Goal: Transaction & Acquisition: Purchase product/service

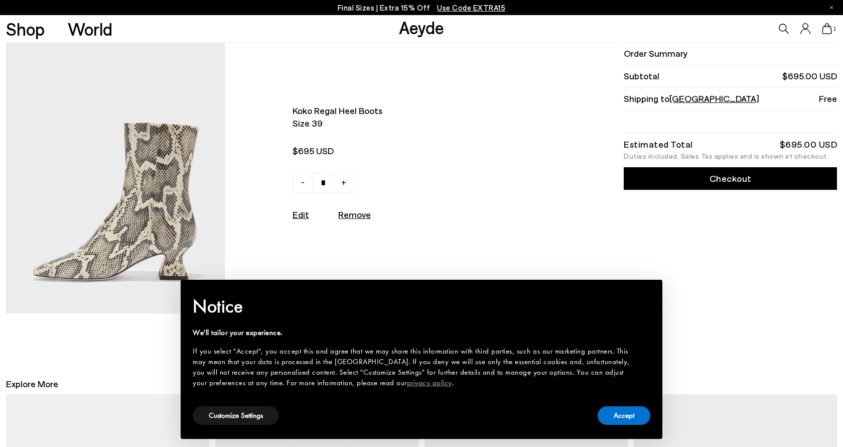
click at [349, 109] on span "Koko regal heel boots" at bounding box center [411, 110] width 239 height 13
click at [191, 144] on img at bounding box center [115, 178] width 219 height 270
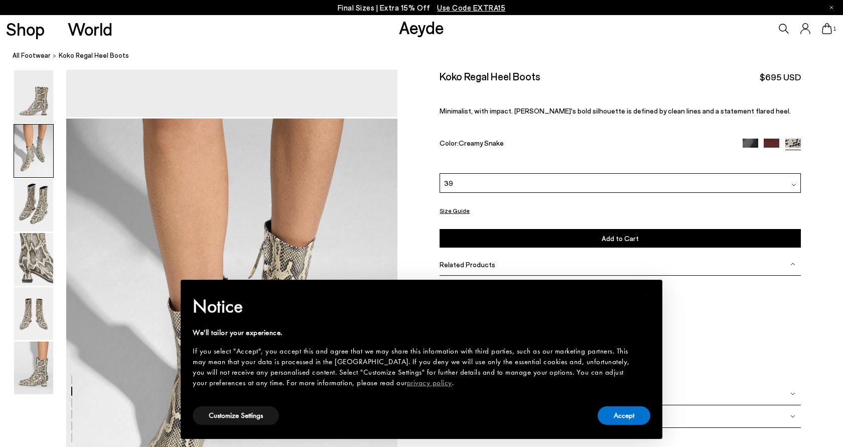
scroll to position [574, 0]
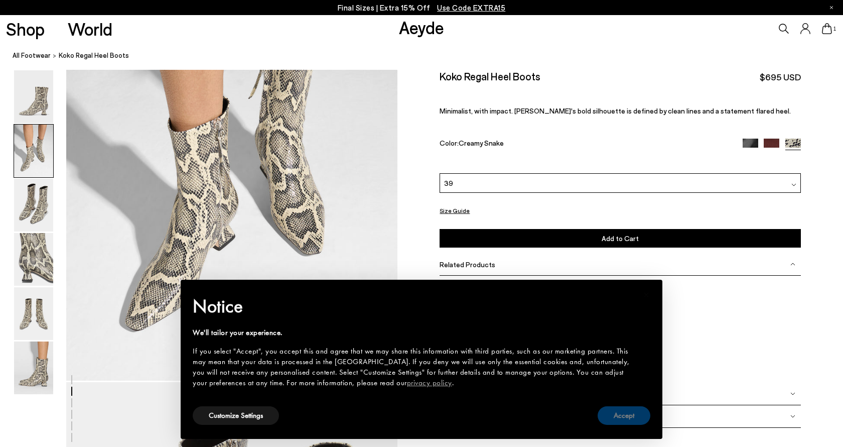
click at [619, 418] on button "Accept" at bounding box center [624, 415] width 53 height 19
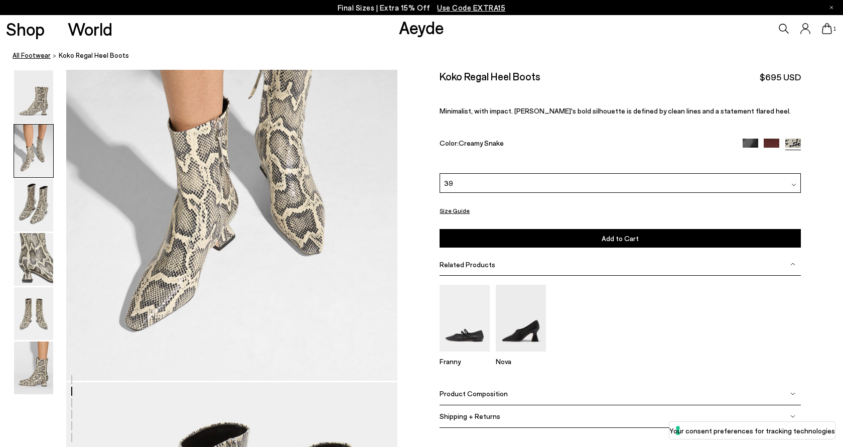
click at [41, 58] on link "All Footwear" at bounding box center [32, 55] width 38 height 11
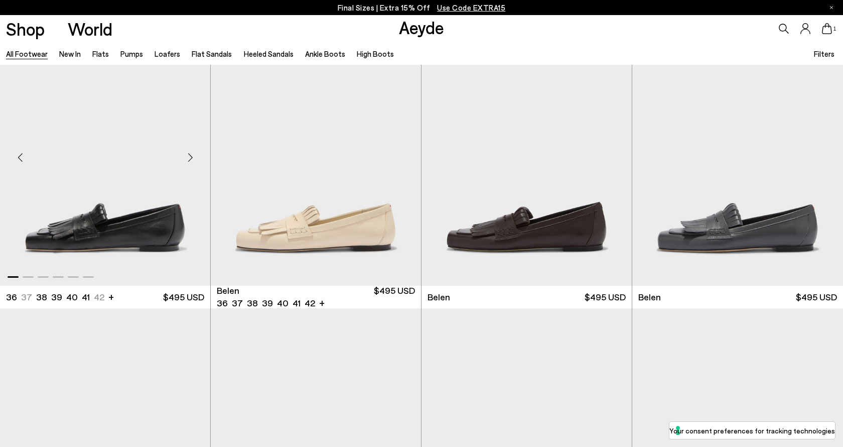
scroll to position [45, 0]
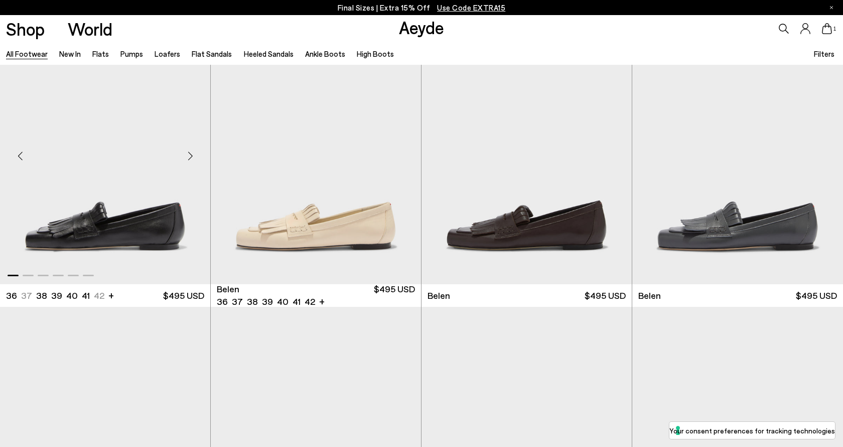
click at [189, 158] on div "Next slide" at bounding box center [190, 156] width 30 height 30
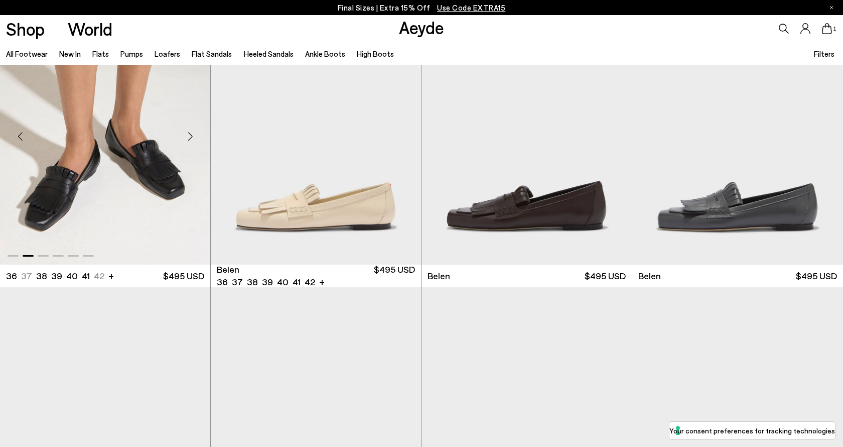
scroll to position [70, 0]
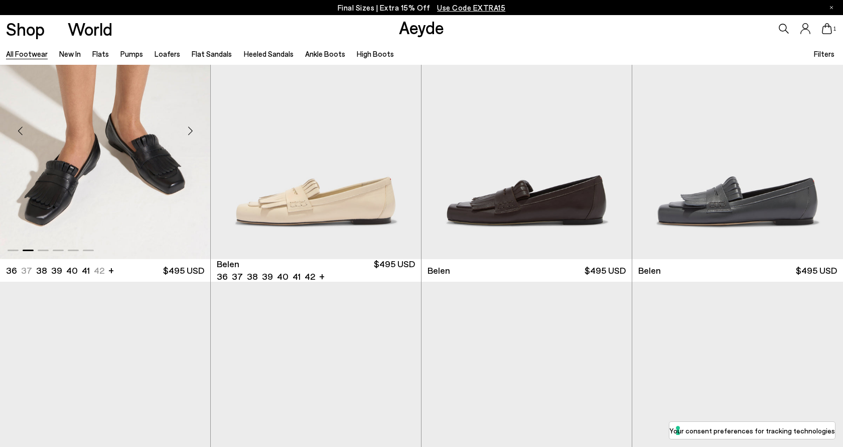
click at [187, 134] on div "Next slide" at bounding box center [190, 131] width 30 height 30
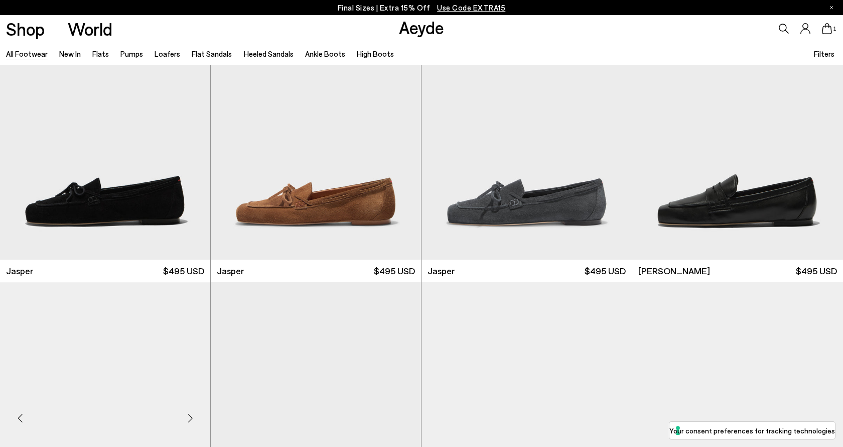
scroll to position [356, 0]
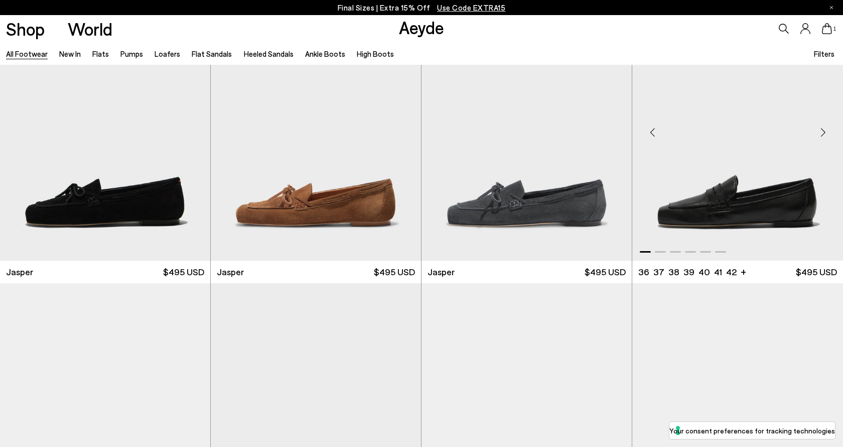
click at [817, 133] on div "Next slide" at bounding box center [823, 132] width 30 height 30
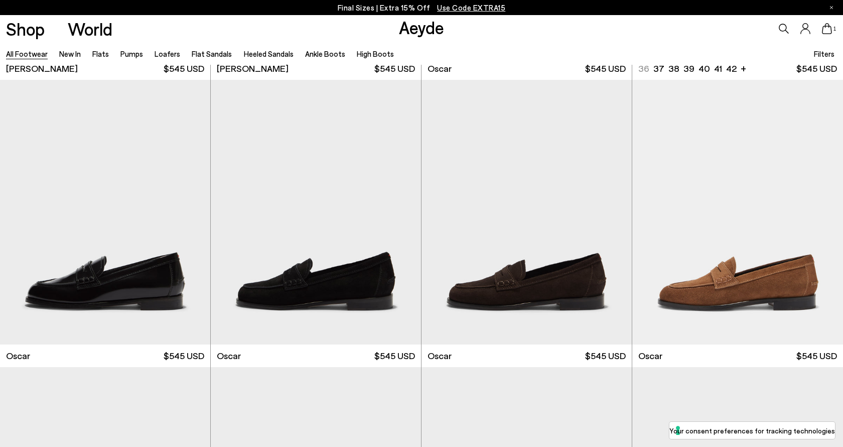
scroll to position [1432, 0]
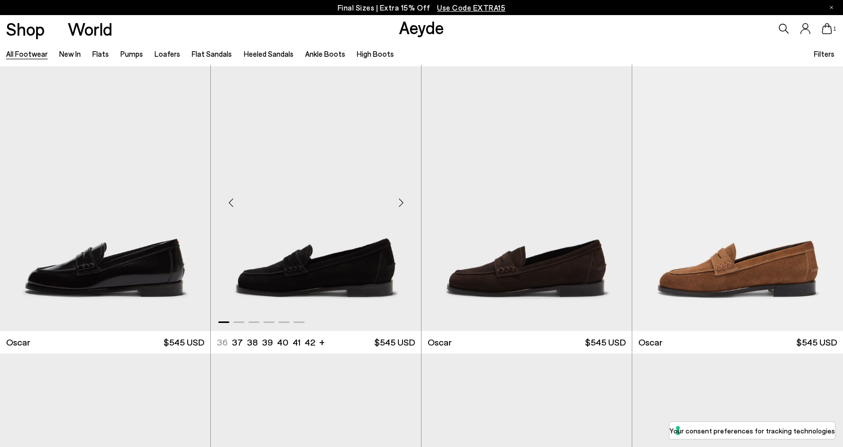
click at [402, 203] on div "Next slide" at bounding box center [401, 203] width 30 height 30
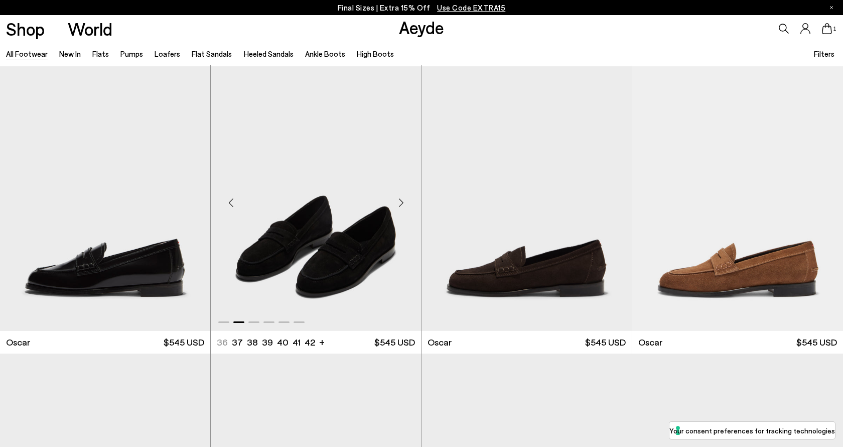
click at [402, 203] on div "Next slide" at bounding box center [401, 203] width 30 height 30
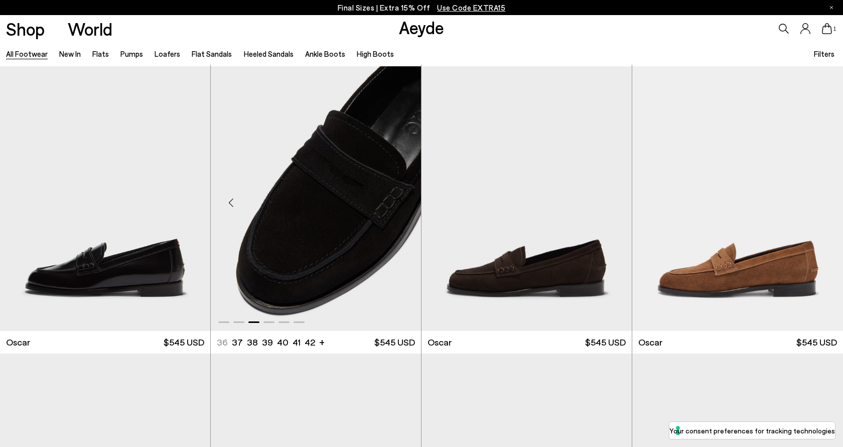
click at [402, 203] on div "Next slide" at bounding box center [401, 203] width 30 height 30
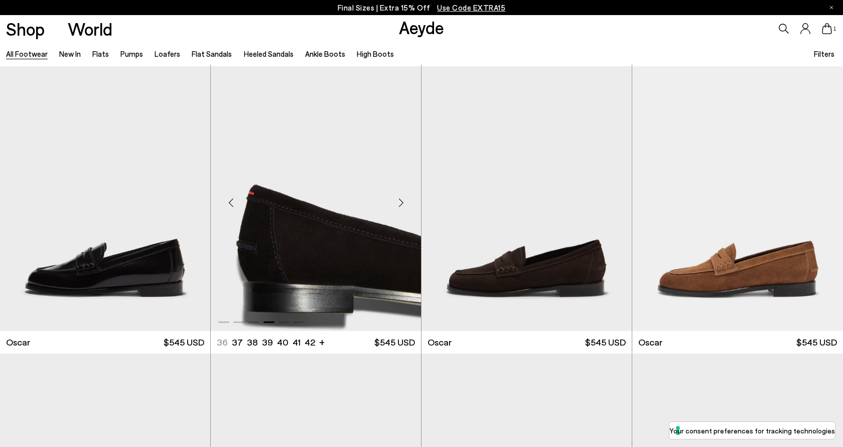
click at [402, 203] on div "Next slide" at bounding box center [401, 203] width 30 height 30
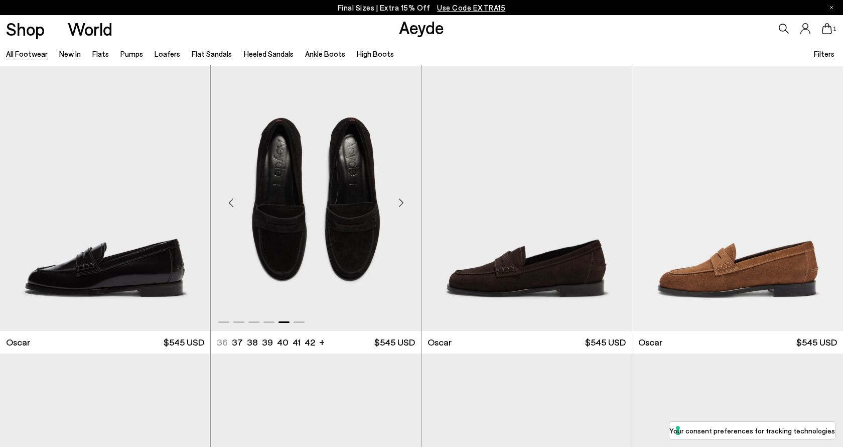
click at [402, 203] on div "Next slide" at bounding box center [401, 203] width 30 height 30
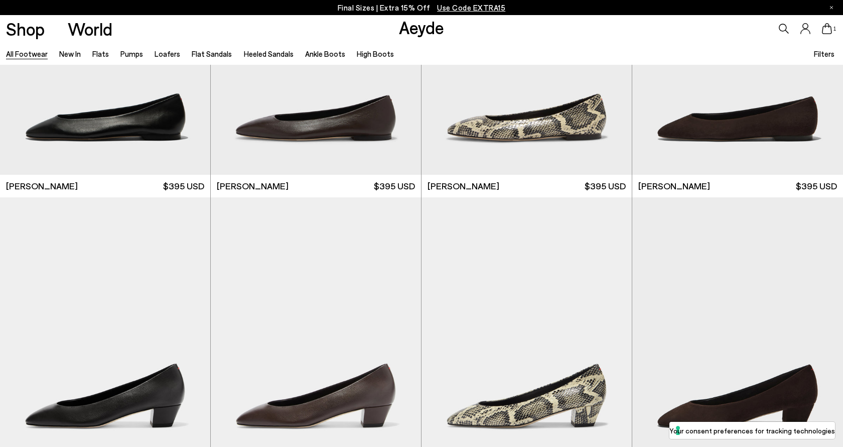
scroll to position [1904, 0]
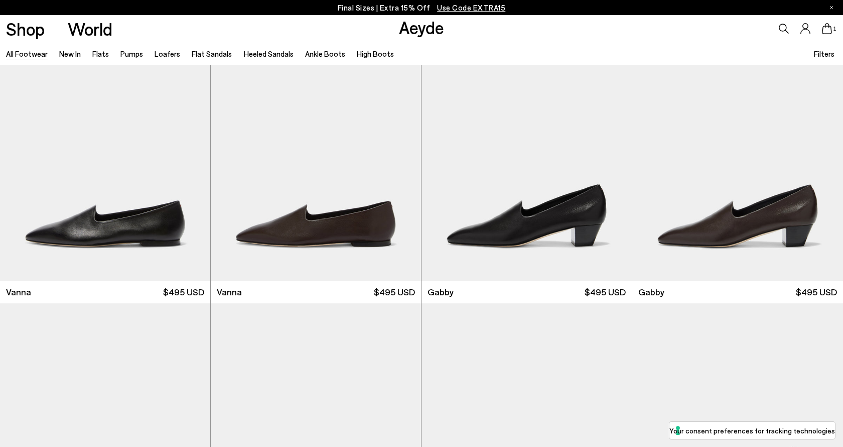
scroll to position [2362, 0]
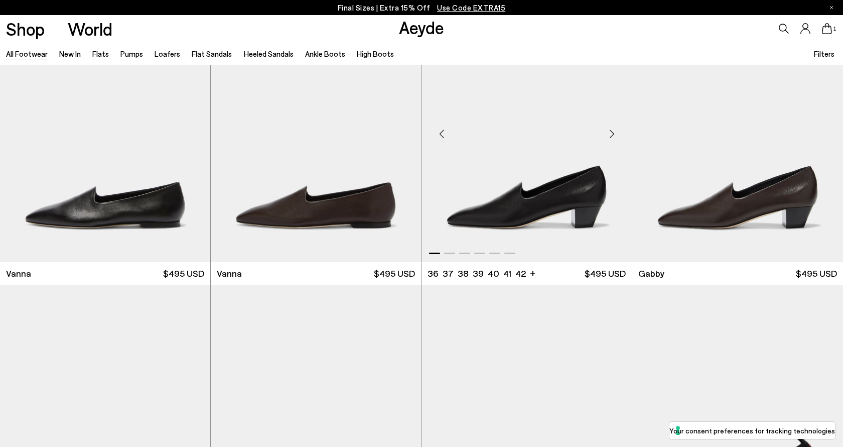
click at [613, 141] on div "Next slide" at bounding box center [612, 134] width 30 height 30
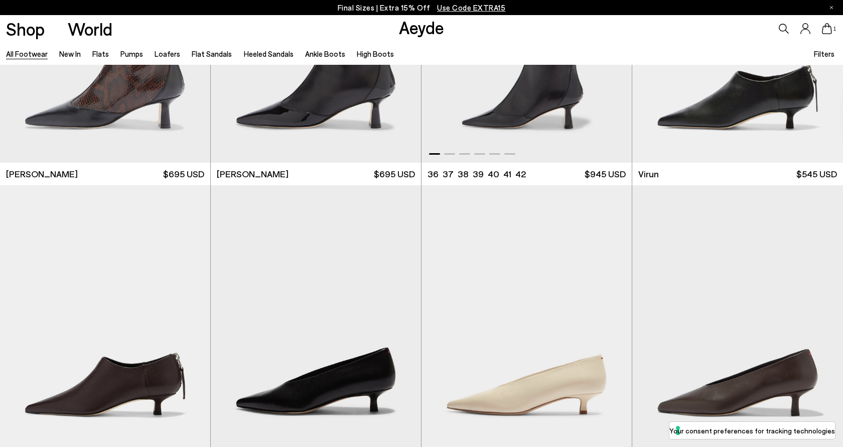
scroll to position [3777, 0]
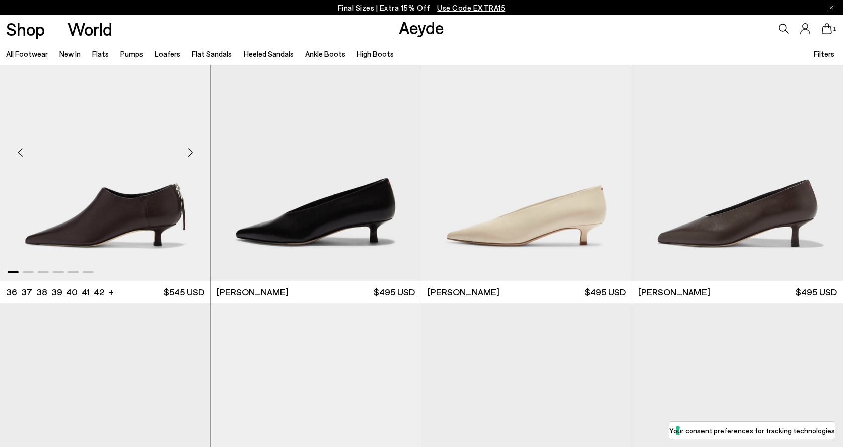
click at [189, 153] on div "Next slide" at bounding box center [190, 152] width 30 height 30
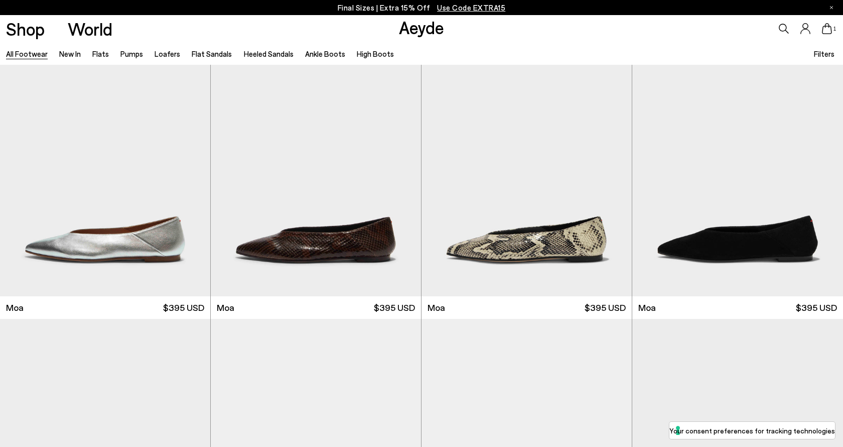
scroll to position [5248, 0]
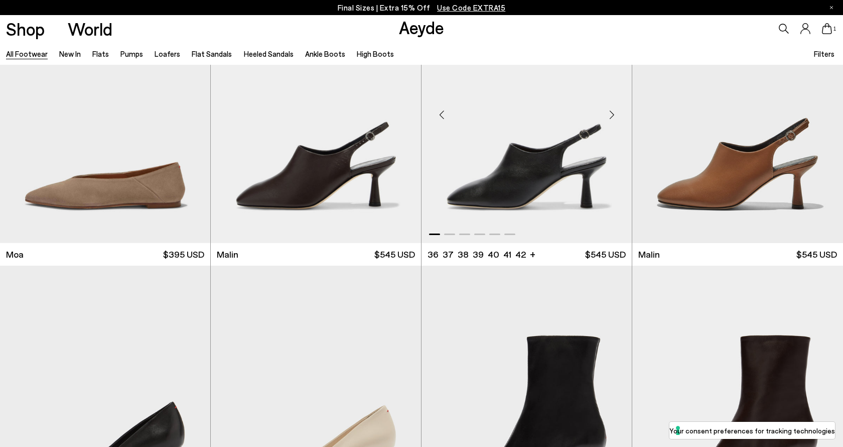
click at [610, 113] on div "Next slide" at bounding box center [612, 115] width 30 height 30
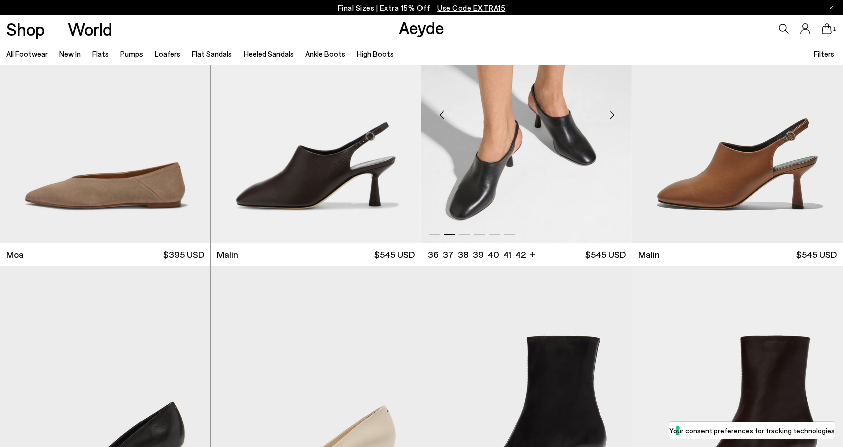
click at [610, 113] on div "Next slide" at bounding box center [612, 115] width 30 height 30
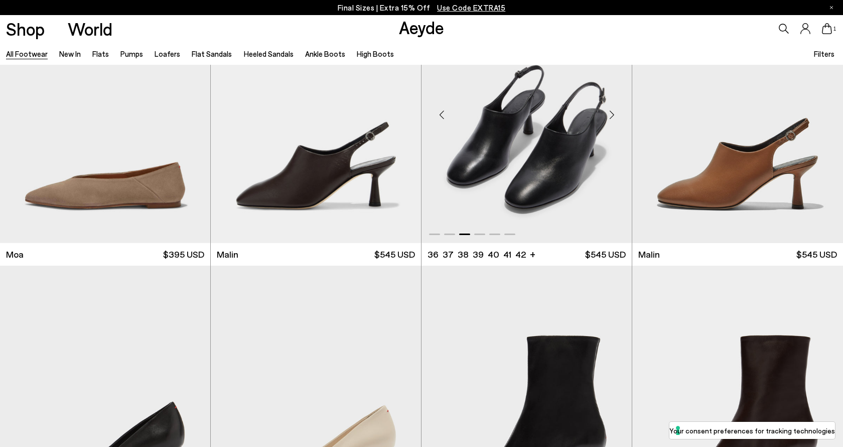
click at [610, 113] on div "Next slide" at bounding box center [612, 115] width 30 height 30
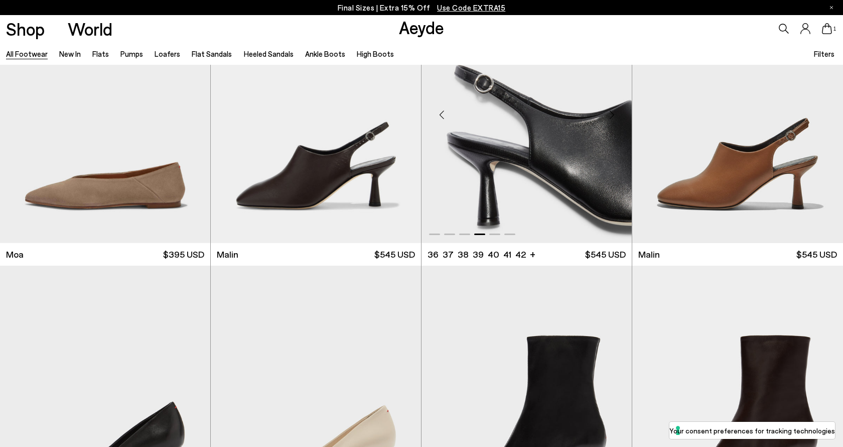
click at [610, 113] on div "Next slide" at bounding box center [612, 115] width 30 height 30
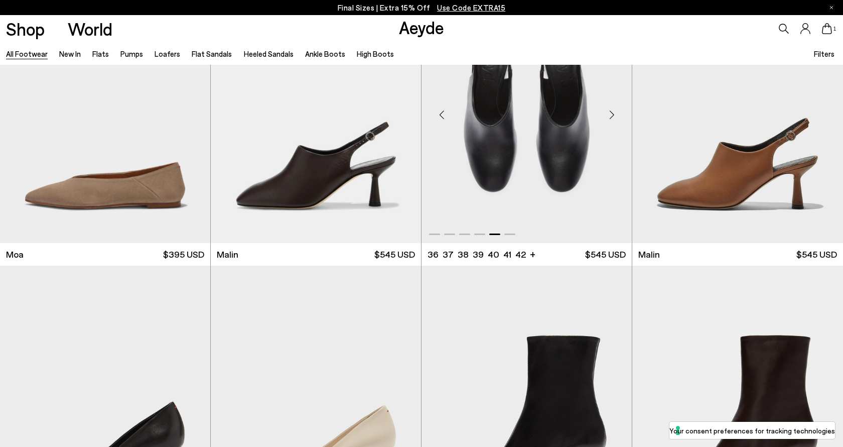
click at [610, 113] on div "Next slide" at bounding box center [612, 115] width 30 height 30
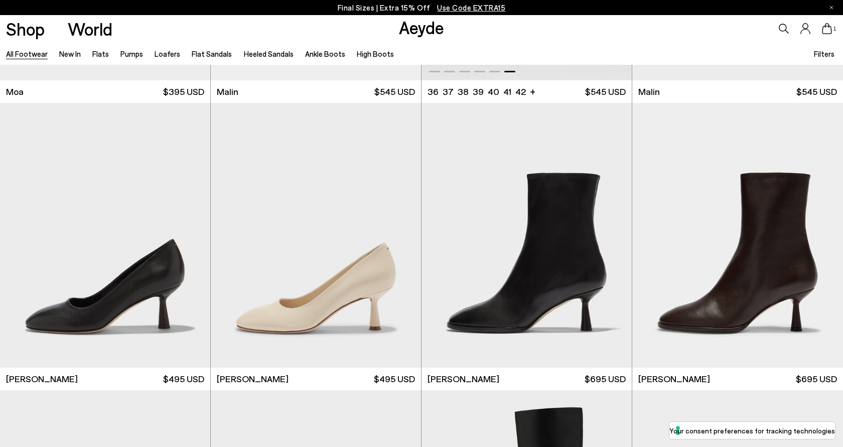
scroll to position [5509, 0]
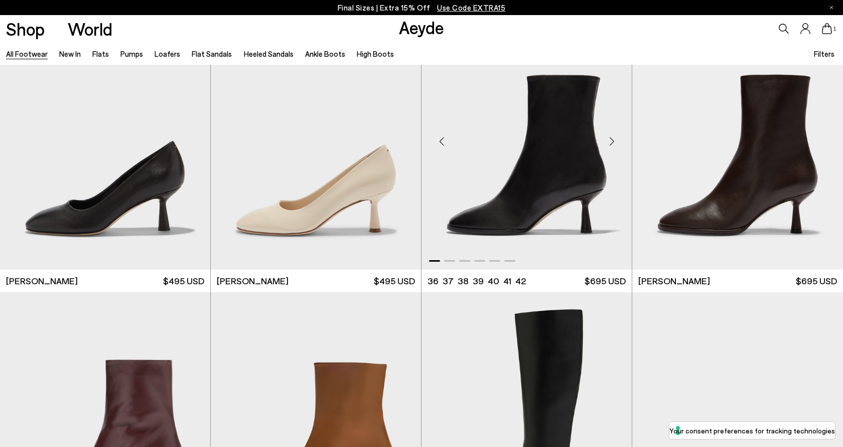
click at [610, 140] on div "Next slide" at bounding box center [612, 141] width 30 height 30
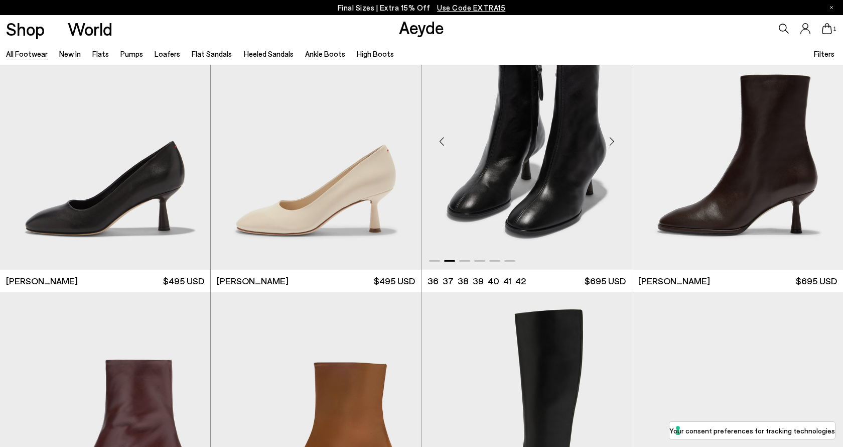
click at [610, 140] on div "Next slide" at bounding box center [612, 141] width 30 height 30
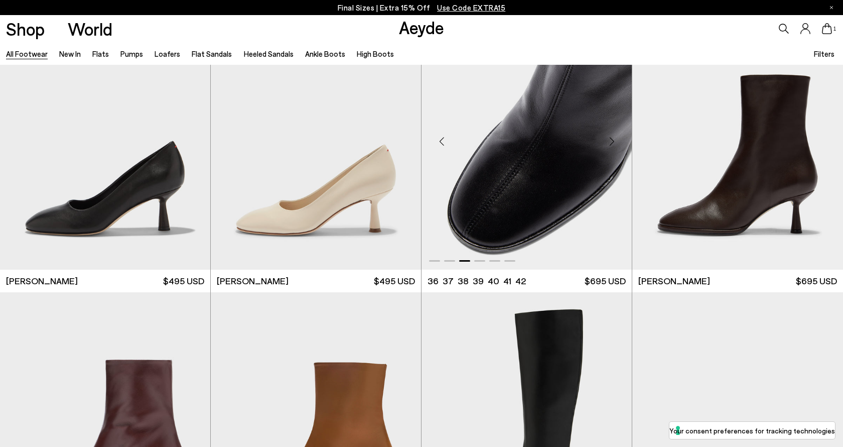
click at [610, 140] on div "Next slide" at bounding box center [612, 141] width 30 height 30
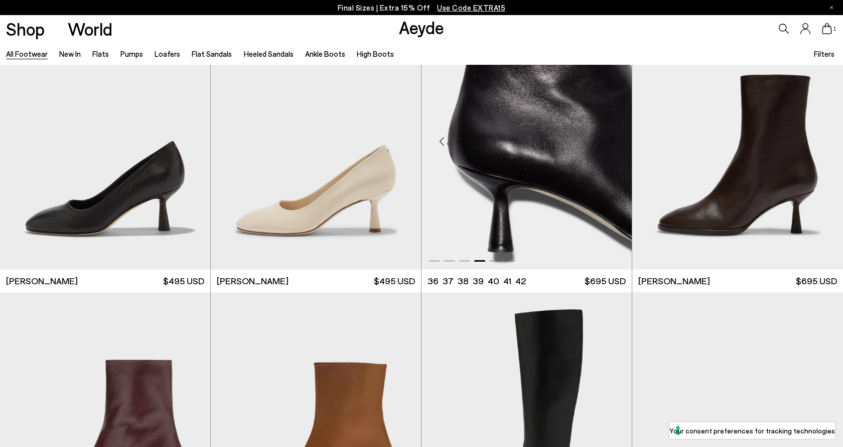
click at [610, 140] on div "Next slide" at bounding box center [612, 141] width 30 height 30
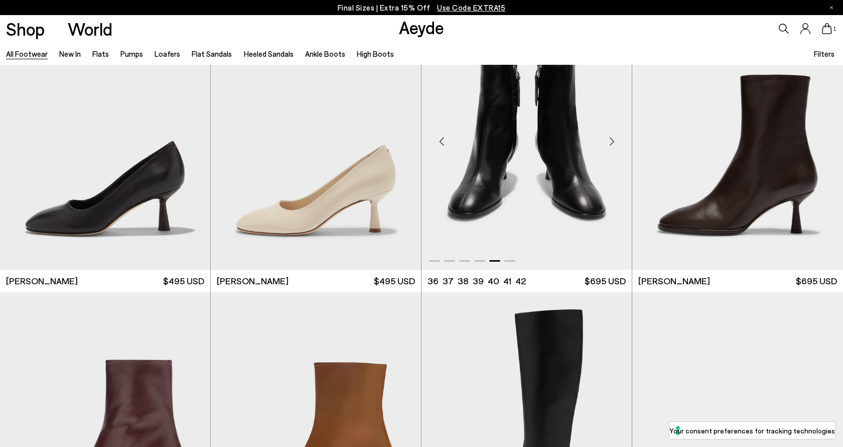
click at [610, 140] on div "Next slide" at bounding box center [612, 141] width 30 height 30
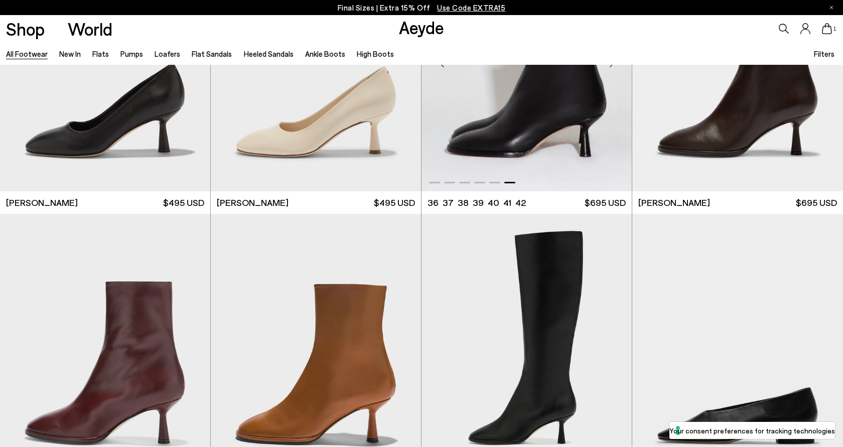
scroll to position [5810, 0]
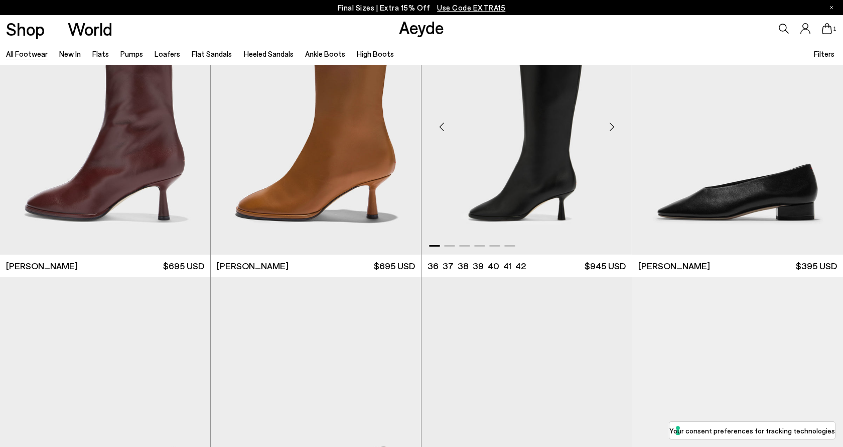
click at [612, 126] on div "Next slide" at bounding box center [612, 126] width 30 height 30
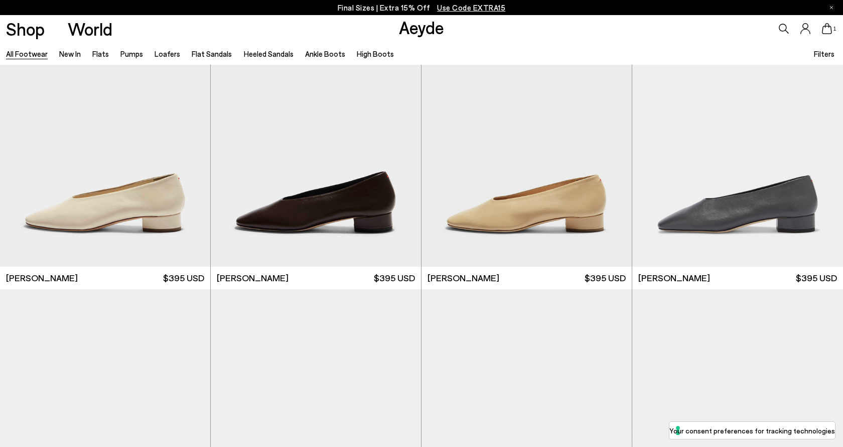
scroll to position [6378, 0]
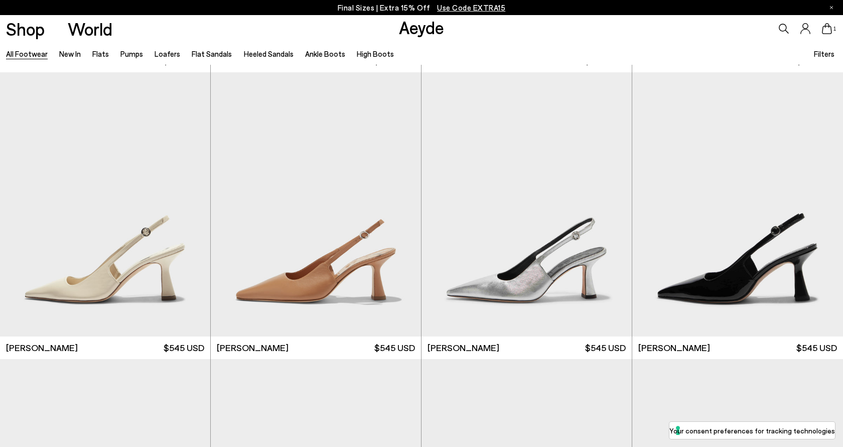
scroll to position [8027, 0]
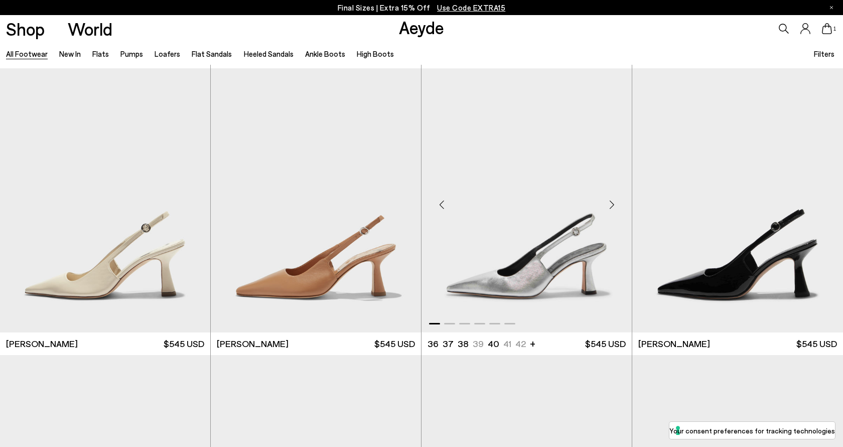
click at [612, 203] on div "Next slide" at bounding box center [612, 204] width 30 height 30
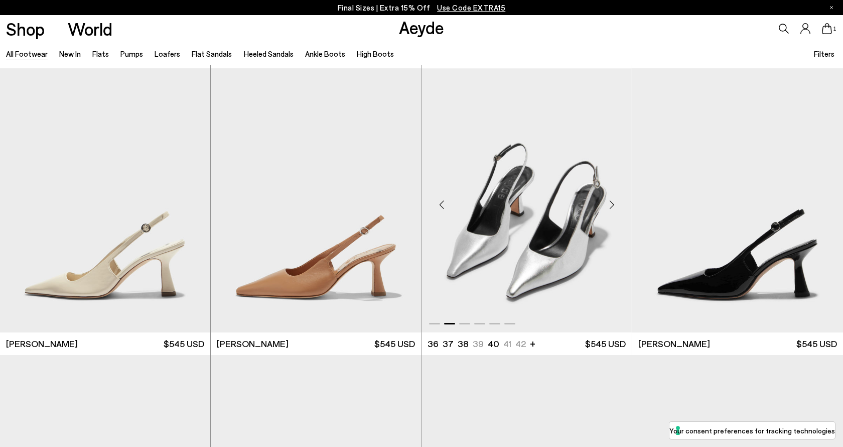
click at [612, 203] on div "Next slide" at bounding box center [612, 204] width 30 height 30
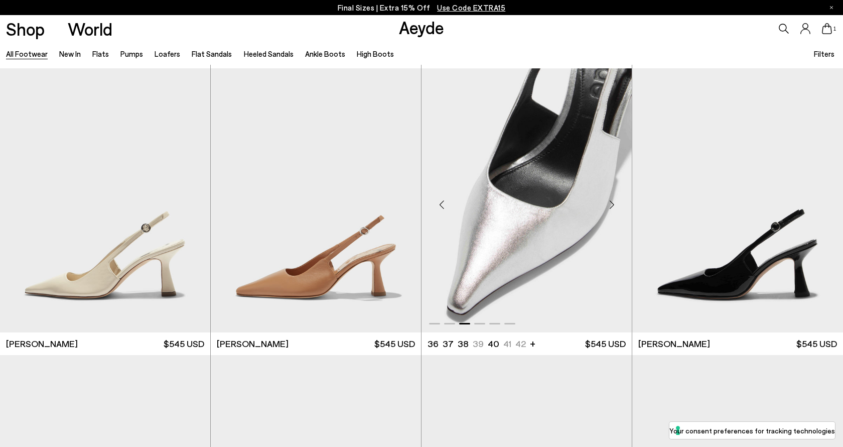
click at [612, 203] on div "Next slide" at bounding box center [612, 204] width 30 height 30
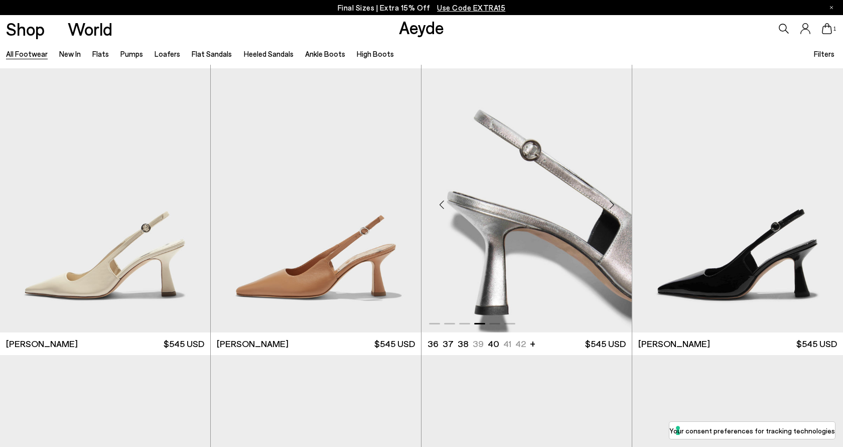
click at [612, 203] on div "Next slide" at bounding box center [612, 204] width 30 height 30
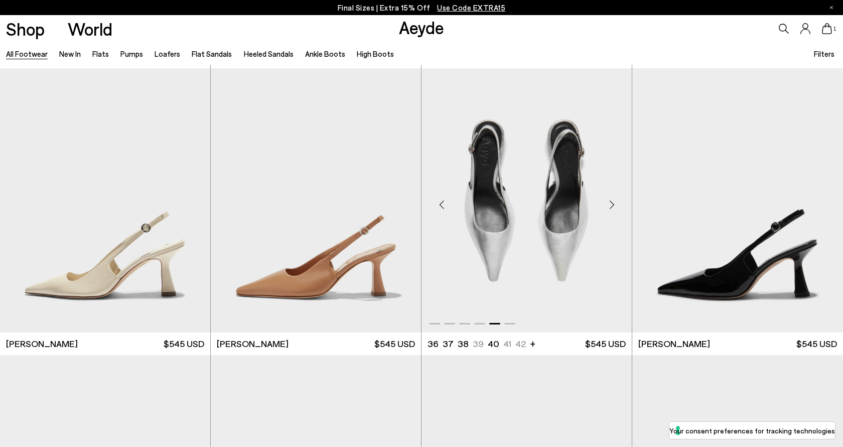
click at [612, 203] on div "Next slide" at bounding box center [612, 204] width 30 height 30
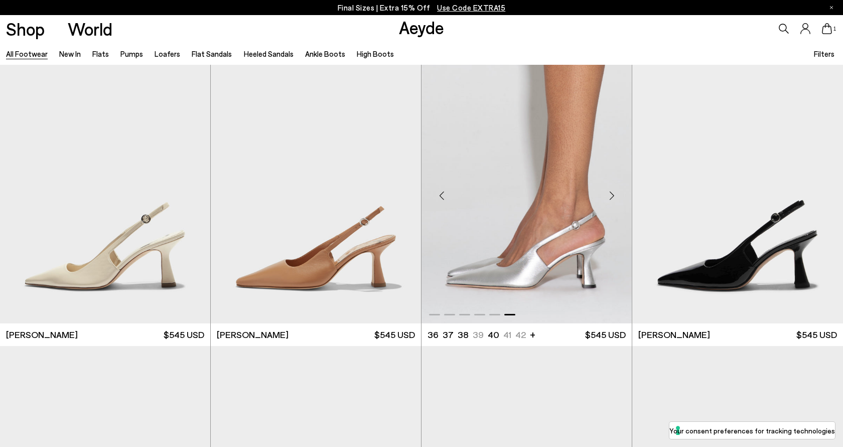
scroll to position [8040, 0]
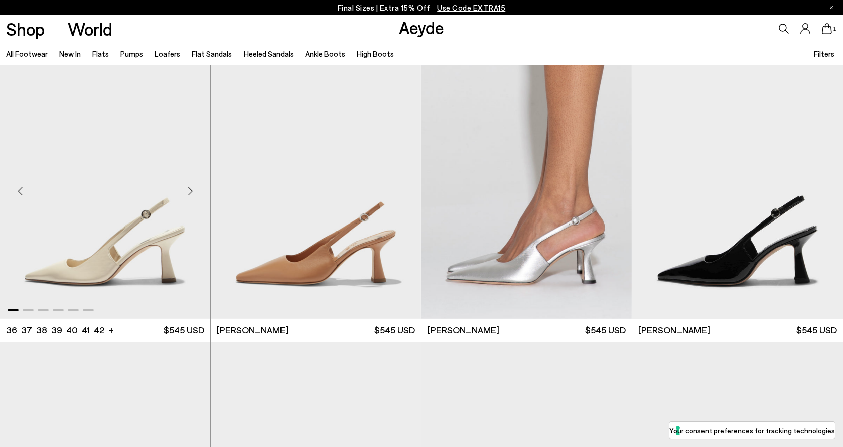
click at [188, 187] on div "Next slide" at bounding box center [190, 191] width 30 height 30
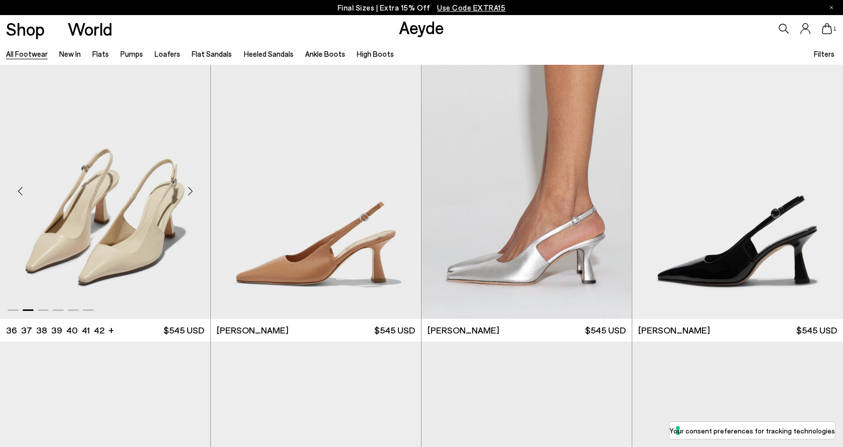
click at [188, 187] on div "Next slide" at bounding box center [190, 191] width 30 height 30
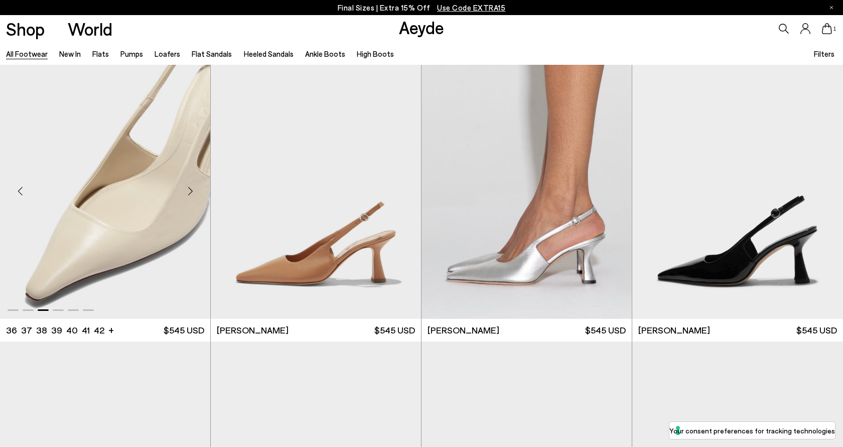
click at [188, 187] on div "Next slide" at bounding box center [190, 191] width 30 height 30
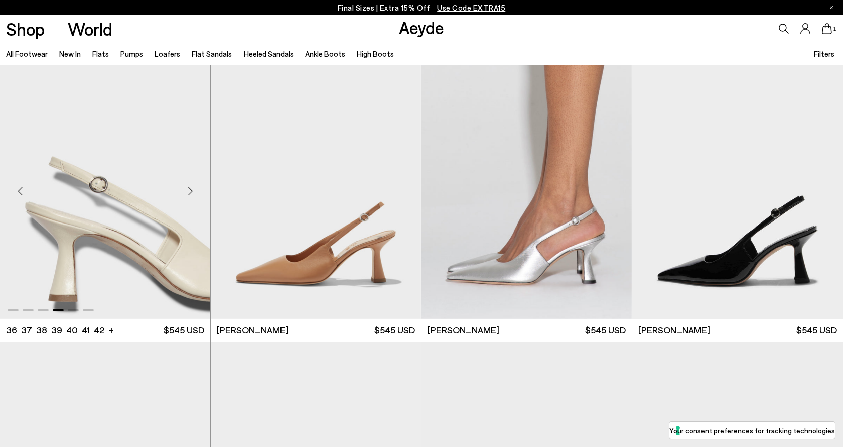
click at [188, 187] on div "Next slide" at bounding box center [190, 191] width 30 height 30
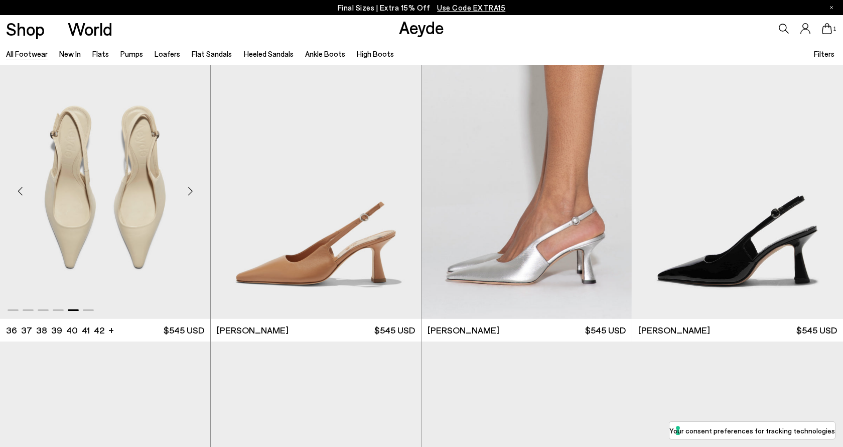
click at [188, 187] on div "Next slide" at bounding box center [190, 191] width 30 height 30
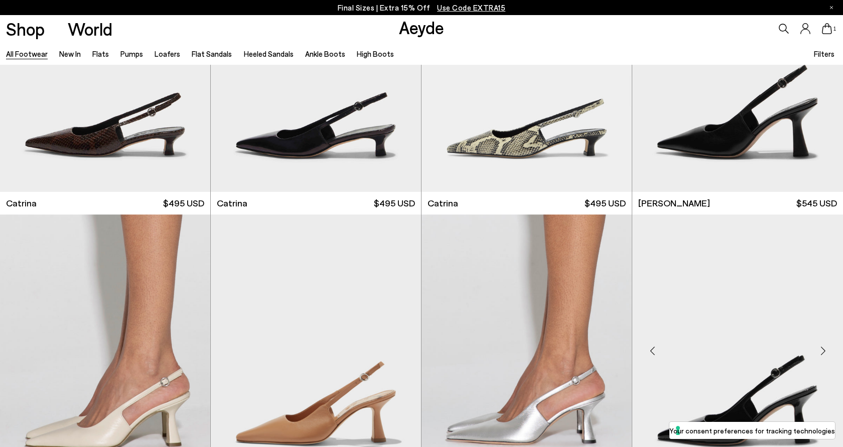
scroll to position [7878, 0]
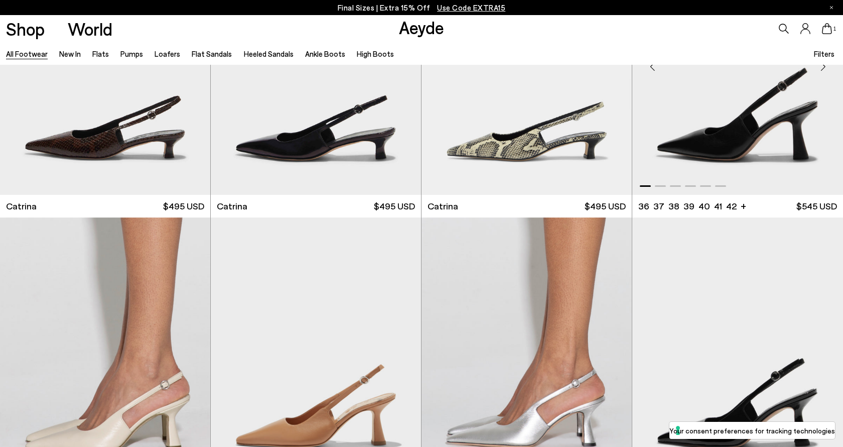
click at [822, 68] on div "Next slide" at bounding box center [823, 66] width 30 height 30
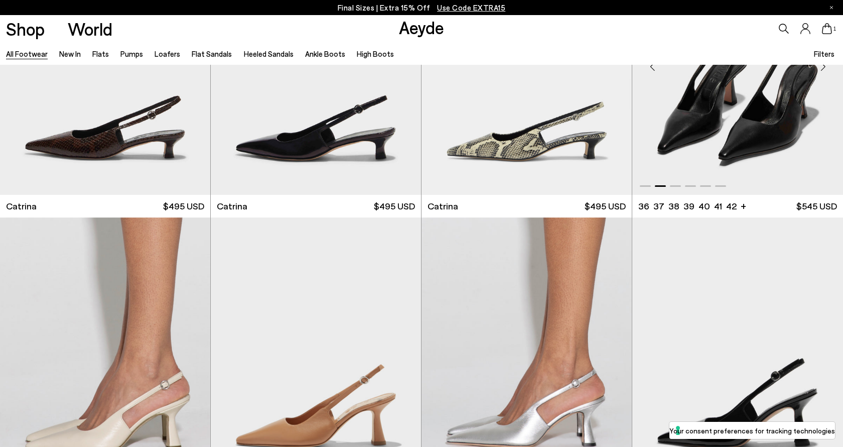
click at [822, 68] on div "Next slide" at bounding box center [823, 66] width 30 height 30
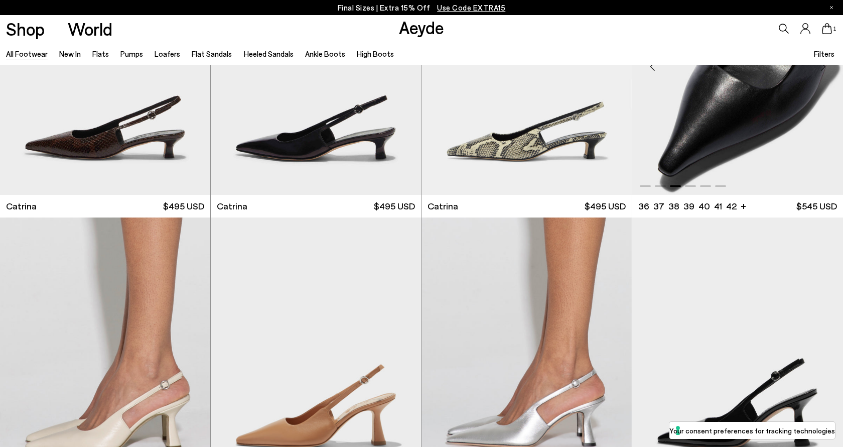
click at [822, 68] on div "Next slide" at bounding box center [823, 66] width 30 height 30
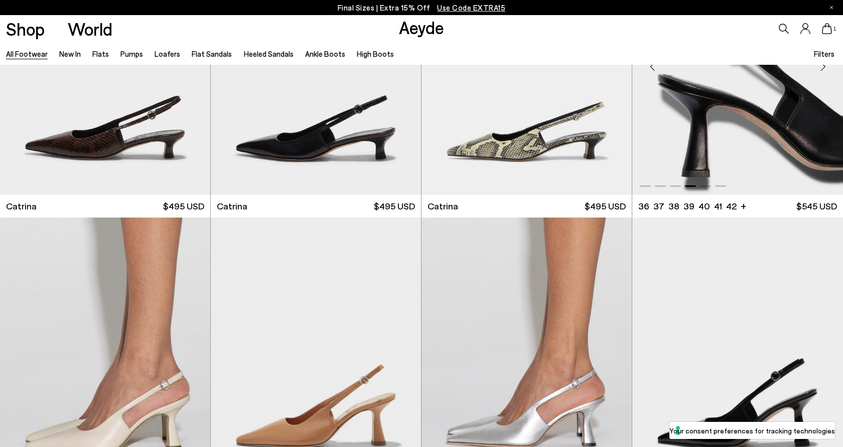
click at [822, 68] on div "Next slide" at bounding box center [823, 66] width 30 height 30
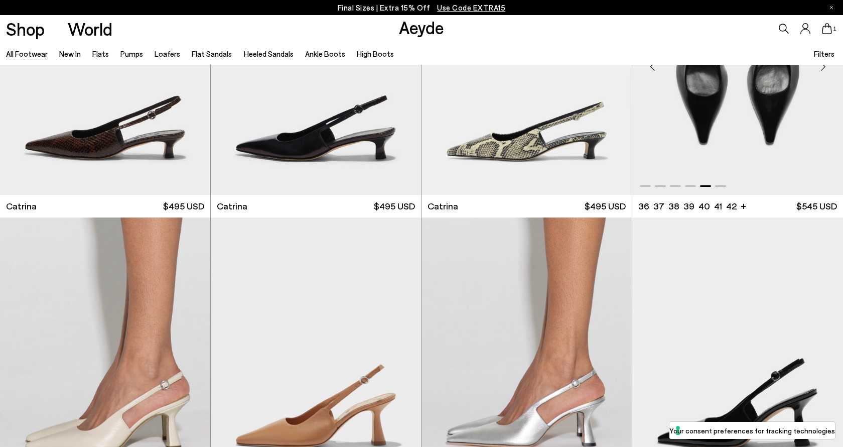
click at [822, 68] on div "Next slide" at bounding box center [823, 66] width 30 height 30
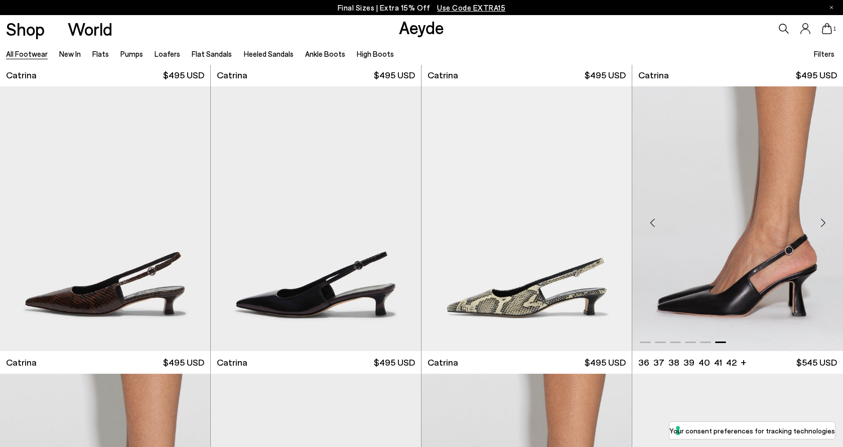
scroll to position [7702, 0]
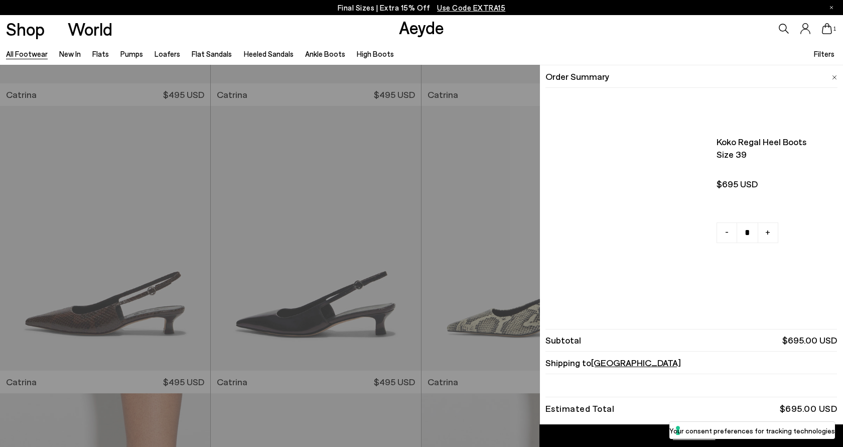
click at [829, 26] on icon at bounding box center [827, 28] width 10 height 11
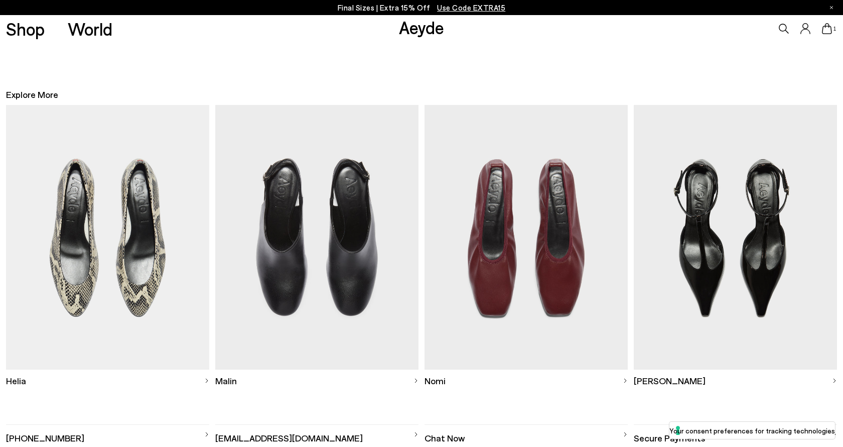
scroll to position [343, 0]
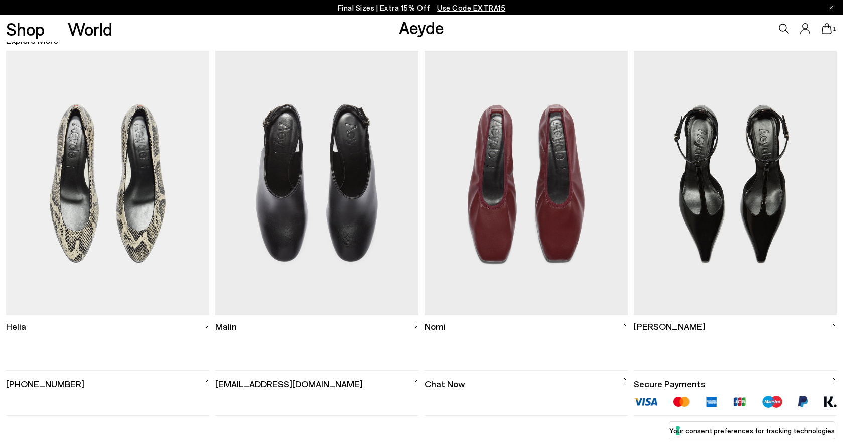
click at [174, 188] on img at bounding box center [108, 183] width 204 height 264
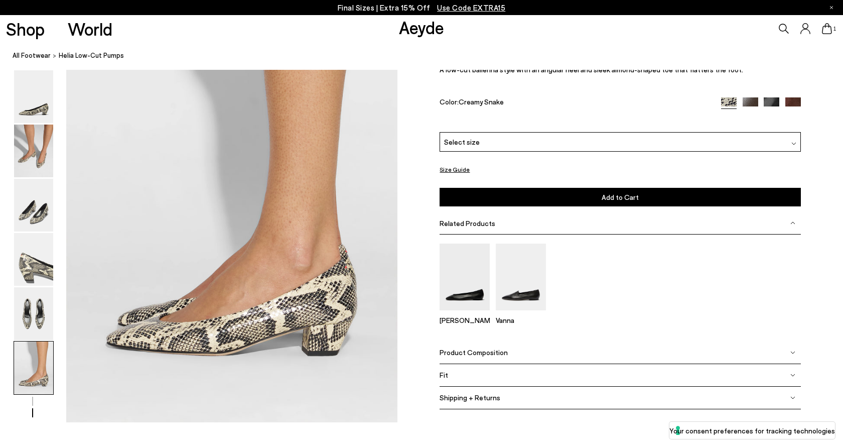
scroll to position [2241, 0]
click at [27, 143] on img at bounding box center [33, 150] width 39 height 53
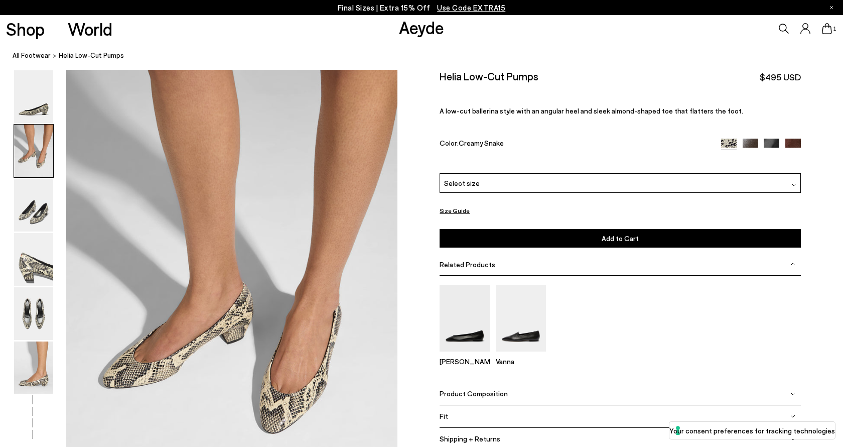
click at [472, 178] on span "Select size" at bounding box center [462, 183] width 36 height 11
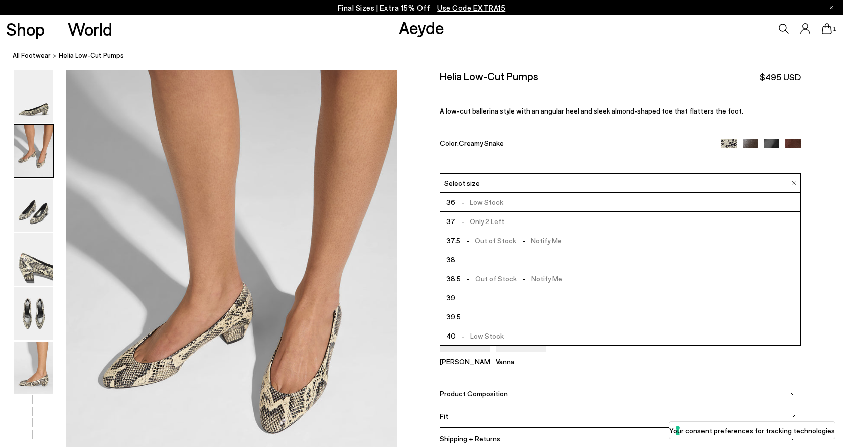
click at [466, 250] on li "38" at bounding box center [620, 259] width 360 height 19
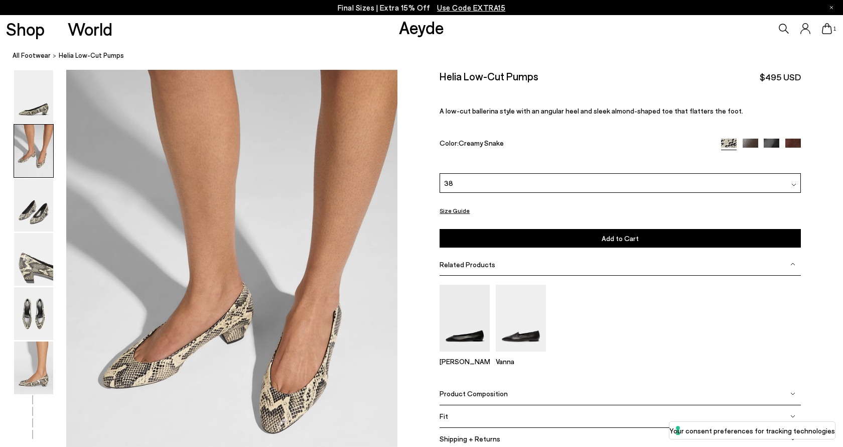
click at [476, 228] on button "Add to Cart Select a Size First" at bounding box center [619, 237] width 361 height 19
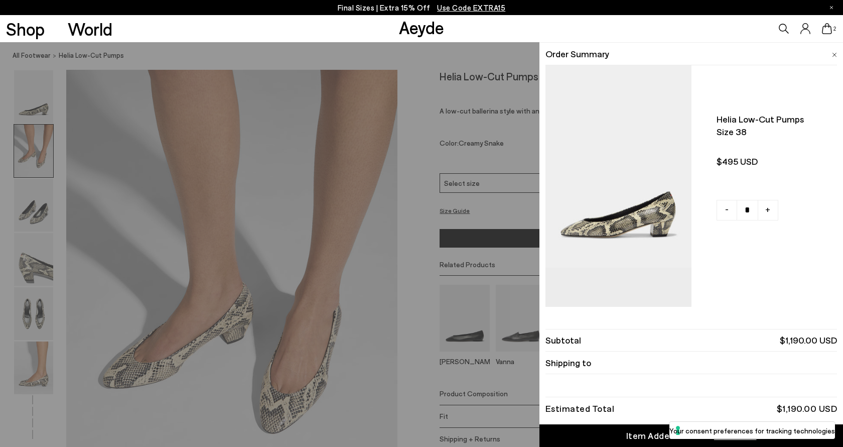
click at [430, 224] on div "Quick Add Color Size View Details Order Summary Helia low-cut pumps Size 38" at bounding box center [421, 244] width 843 height 404
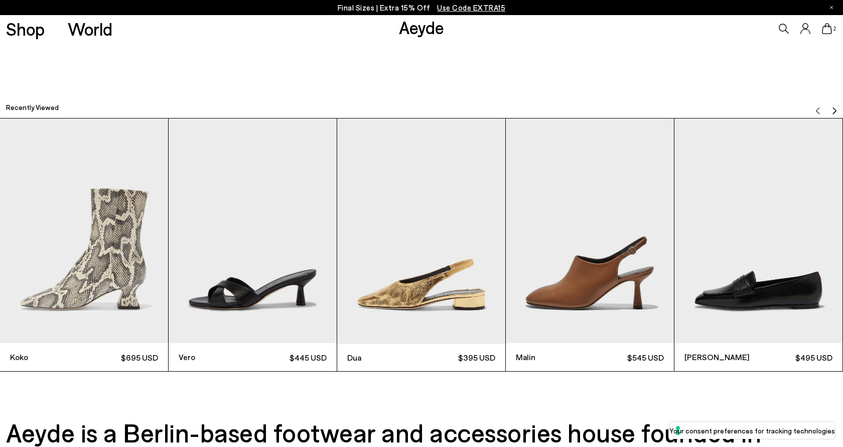
scroll to position [3029, 0]
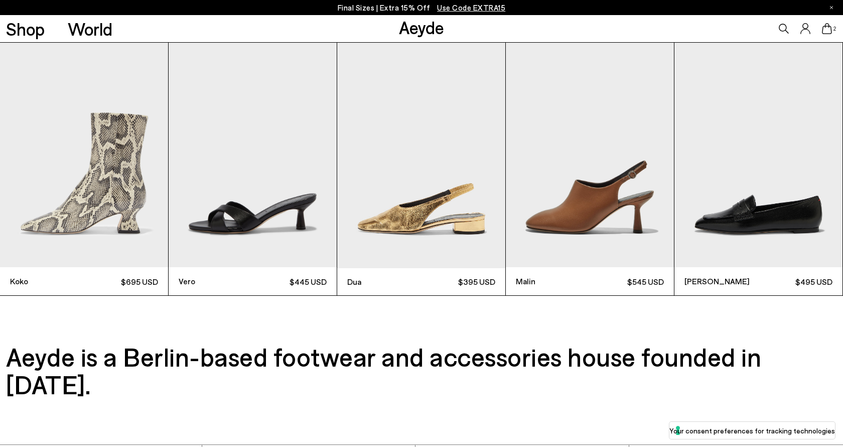
click at [292, 204] on img "2 / 9" at bounding box center [253, 155] width 168 height 224
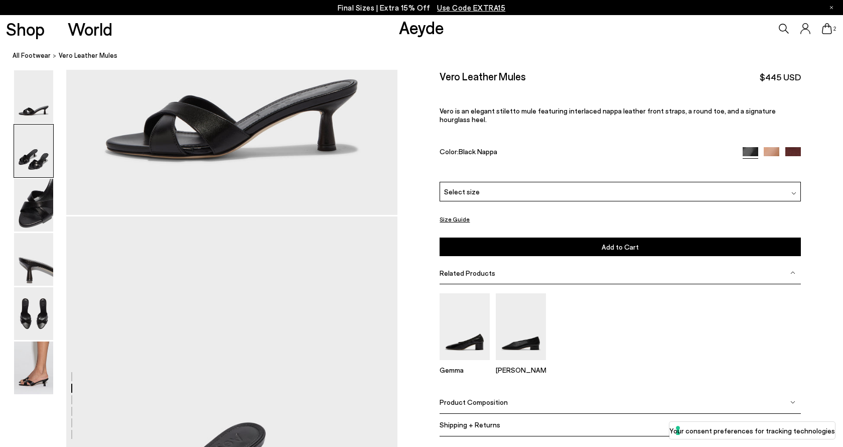
scroll to position [466, 0]
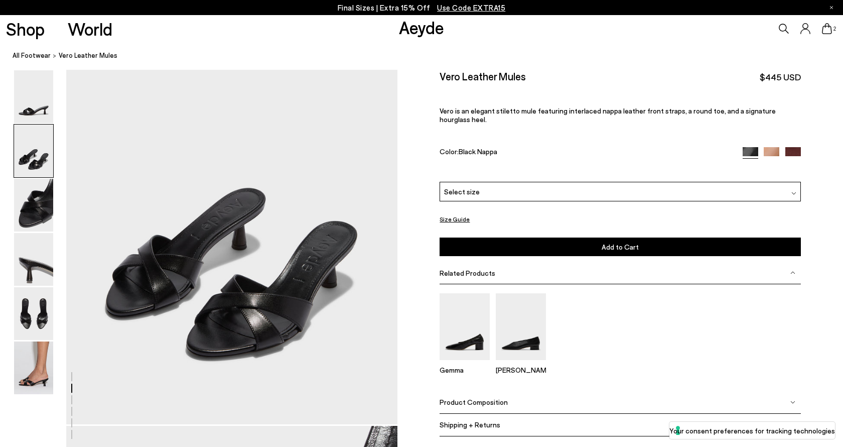
click at [469, 182] on div "Select size" at bounding box center [619, 192] width 361 height 20
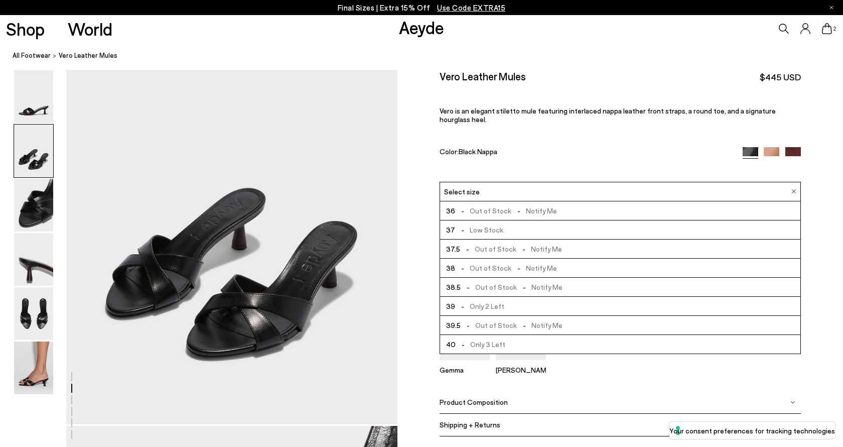
click at [463, 186] on span "Select size" at bounding box center [462, 191] width 36 height 11
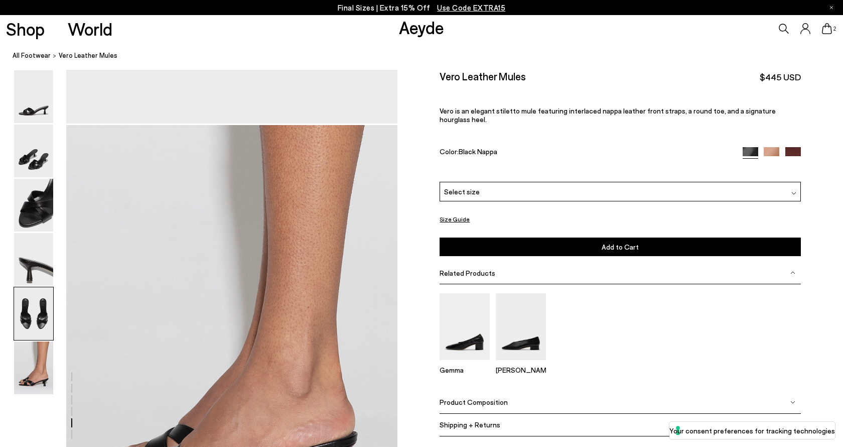
scroll to position [2052, 0]
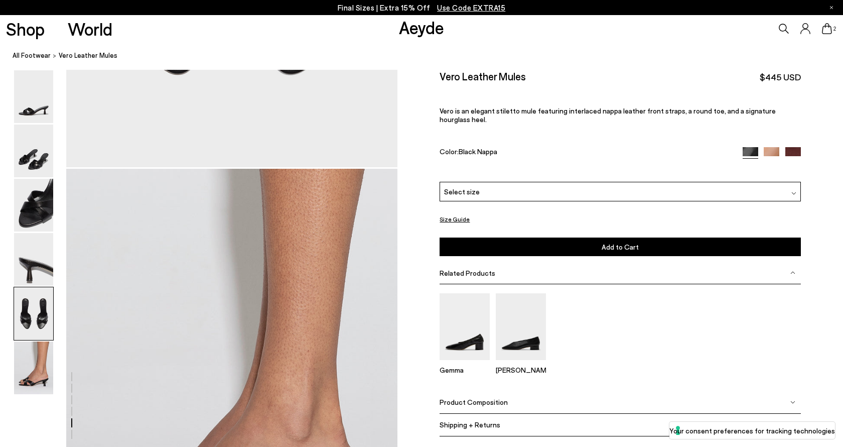
click at [466, 75] on h2 "Vero Leather Mules" at bounding box center [482, 76] width 86 height 13
click at [793, 147] on img at bounding box center [793, 155] width 16 height 16
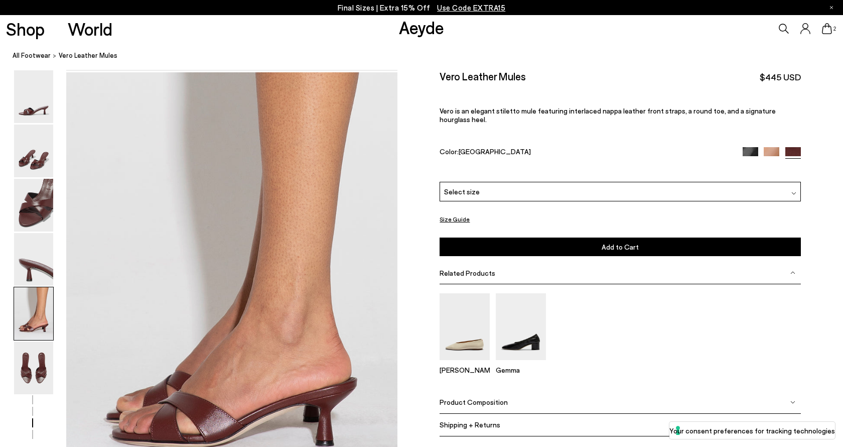
scroll to position [1751, 0]
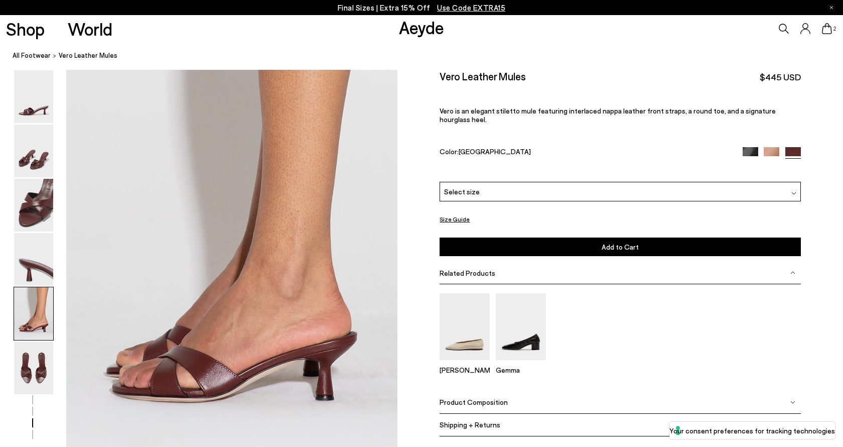
click at [774, 147] on img at bounding box center [772, 155] width 16 height 16
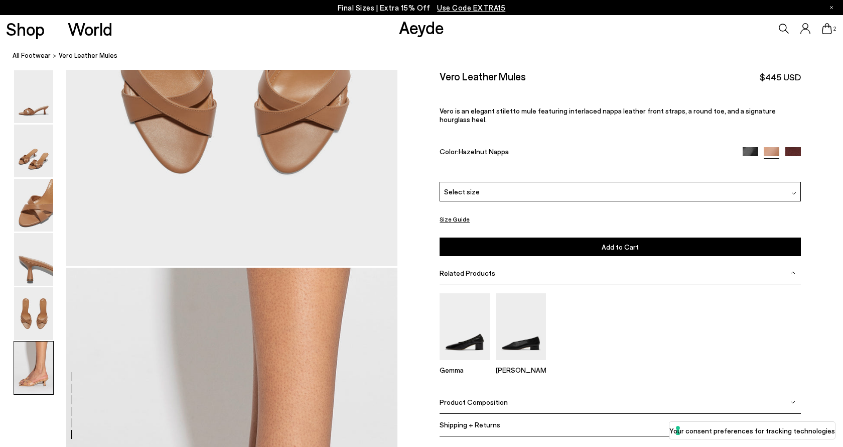
scroll to position [2243, 0]
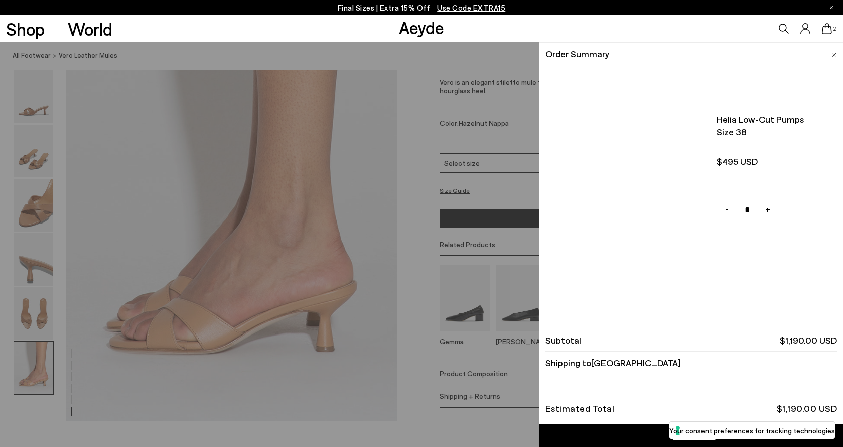
click at [826, 31] on icon at bounding box center [827, 28] width 10 height 11
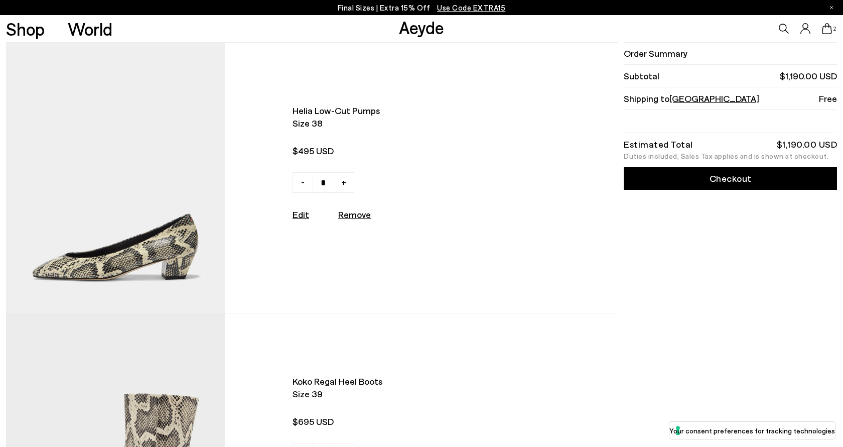
click at [162, 263] on img at bounding box center [115, 178] width 219 height 270
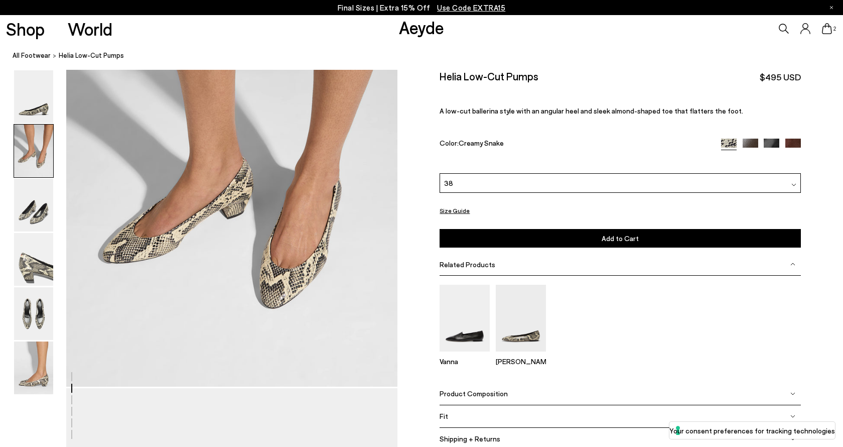
scroll to position [505, 0]
